Goal: Transaction & Acquisition: Subscribe to service/newsletter

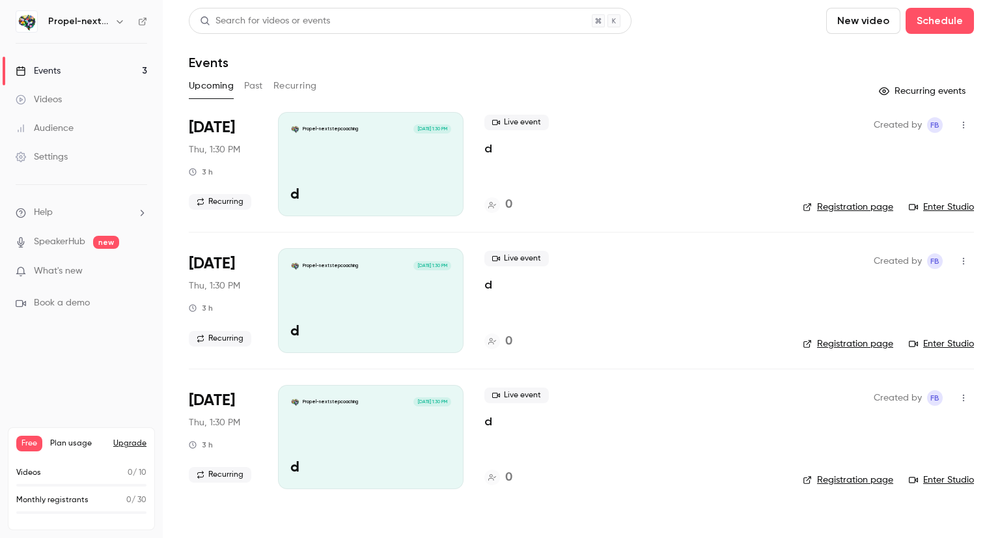
click at [104, 22] on h6 "Propel-nextstepcoaching" at bounding box center [78, 21] width 61 height 13
click at [92, 20] on h6 "Propel-nextstepcoaching" at bounding box center [78, 21] width 61 height 13
click at [118, 20] on icon "button" at bounding box center [120, 21] width 10 height 10
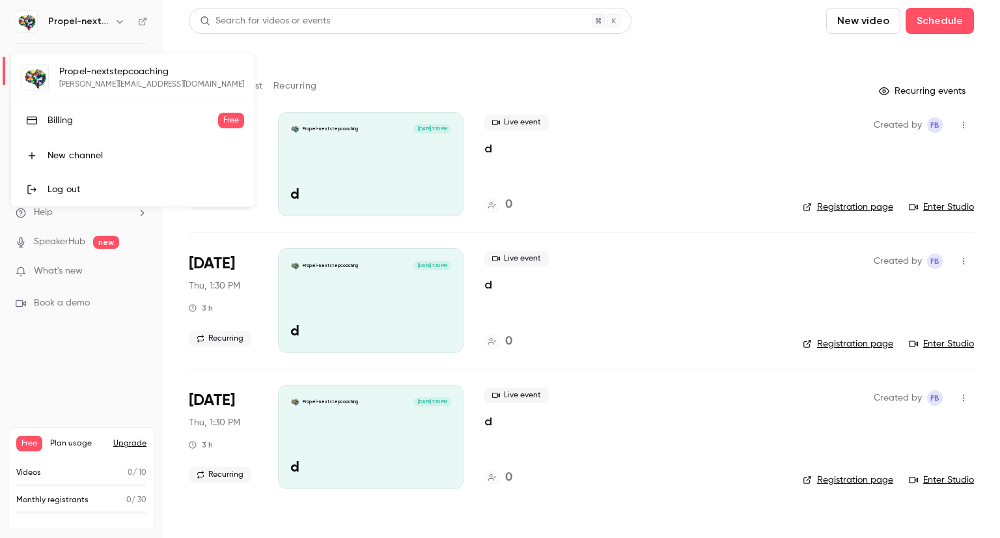
click at [94, 114] on div "Billing" at bounding box center [133, 120] width 171 height 13
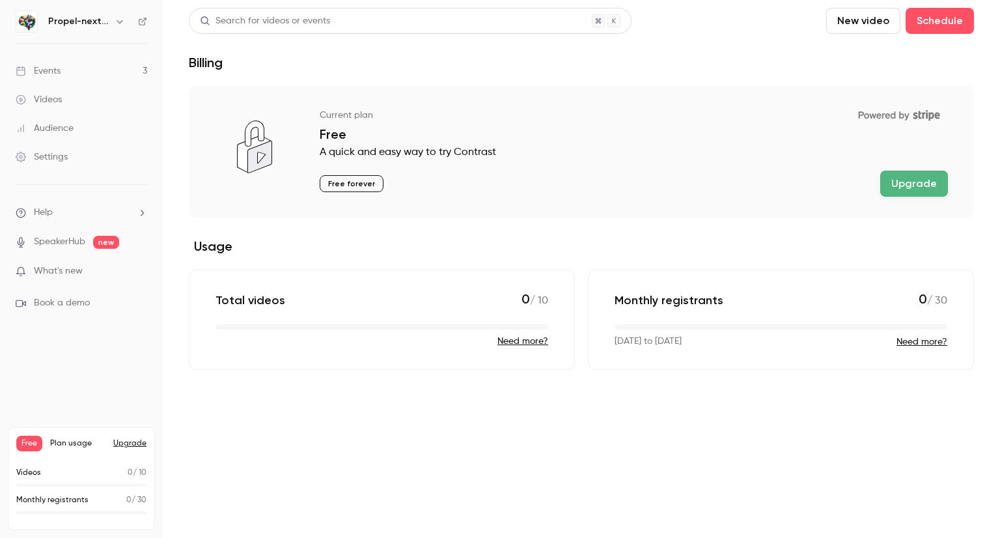
click at [906, 188] on button "Upgrade" at bounding box center [914, 184] width 68 height 26
